Goal: Task Accomplishment & Management: Manage account settings

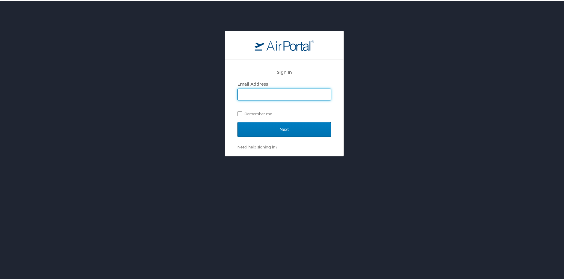
click at [251, 94] on input "Email Address" at bounding box center [284, 93] width 93 height 11
type input "[EMAIL_ADDRESS][DOMAIN_NAME]"
click at [238, 114] on label "Remember me" at bounding box center [285, 112] width 94 height 9
click at [238, 114] on input "Remember me" at bounding box center [240, 112] width 4 height 4
checkbox input "true"
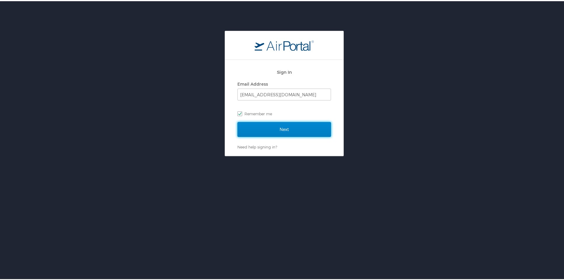
click at [244, 122] on input "Next" at bounding box center [285, 128] width 94 height 15
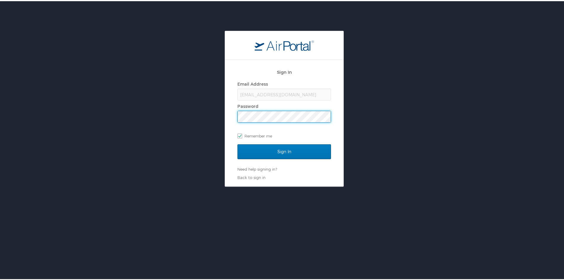
click at [238, 143] on input "Sign In" at bounding box center [285, 150] width 94 height 15
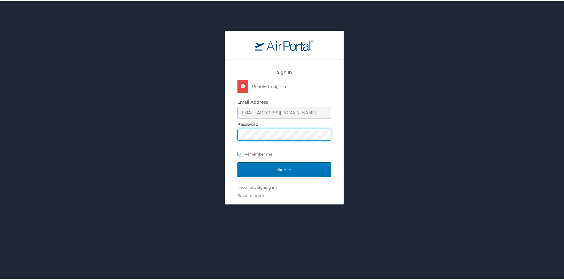
click at [193, 137] on div "Sign In Unable to sign in Email Address [EMAIL_ADDRESS][DOMAIN_NAME] Password R…" at bounding box center [284, 117] width 569 height 174
click at [238, 161] on input "Sign In" at bounding box center [285, 168] width 94 height 15
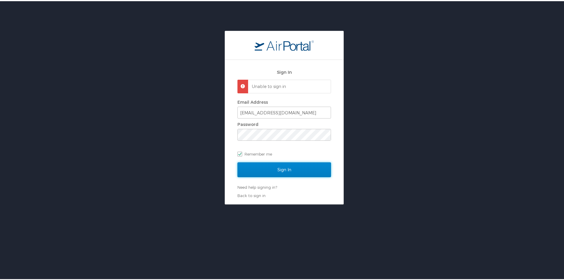
click at [270, 171] on input "Sign In" at bounding box center [285, 168] width 94 height 15
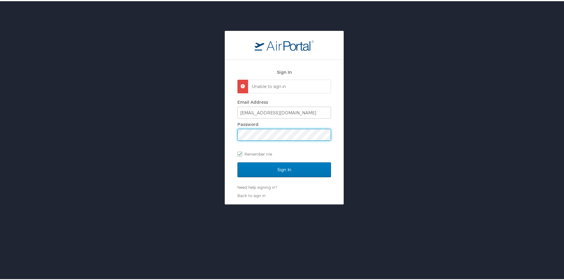
click at [192, 132] on div "Sign In Unable to sign in Email Address [EMAIL_ADDRESS][DOMAIN_NAME] Password R…" at bounding box center [284, 117] width 569 height 174
click at [238, 161] on input "Sign In" at bounding box center [285, 168] width 94 height 15
click at [201, 134] on div "Sign In Unable to sign in Email Address [EMAIL_ADDRESS][DOMAIN_NAME] Password R…" at bounding box center [284, 117] width 569 height 174
click at [238, 161] on input "Sign In" at bounding box center [285, 168] width 94 height 15
click at [252, 193] on link "Back to sign in" at bounding box center [252, 194] width 28 height 5
